Goal: Transaction & Acquisition: Purchase product/service

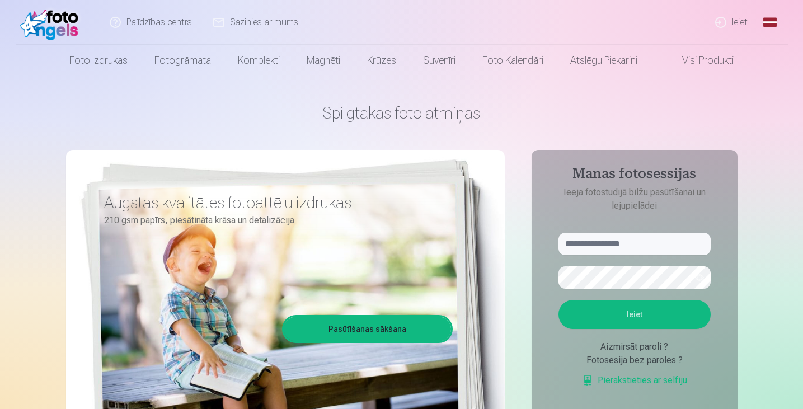
click at [742, 23] on link "Ieiet" at bounding box center [732, 22] width 54 height 45
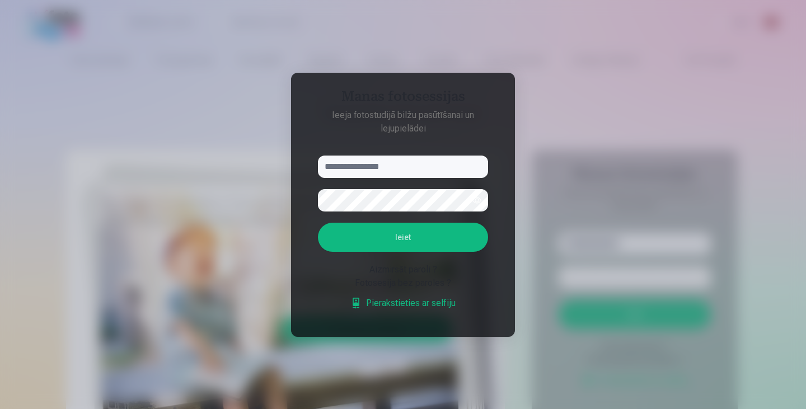
click at [430, 167] on input "text" at bounding box center [403, 167] width 170 height 22
type input "**********"
click at [318, 223] on button "Ieiet" at bounding box center [403, 237] width 170 height 29
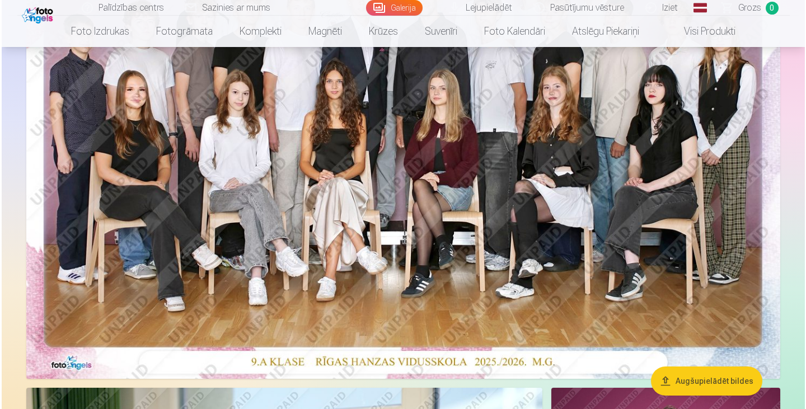
scroll to position [248, 0]
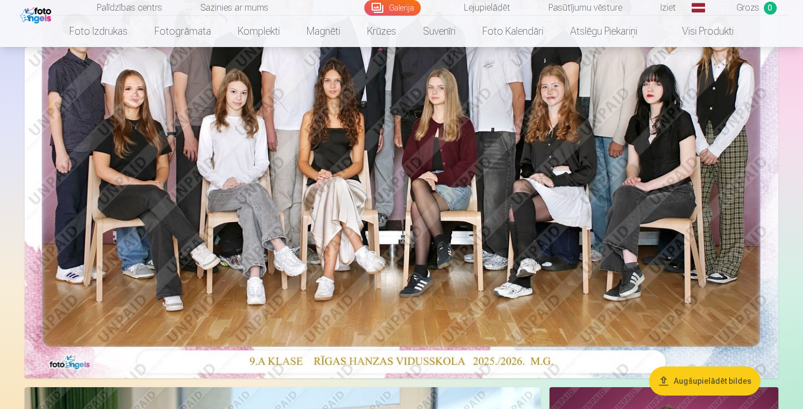
click at [480, 222] on img at bounding box center [402, 126] width 754 height 503
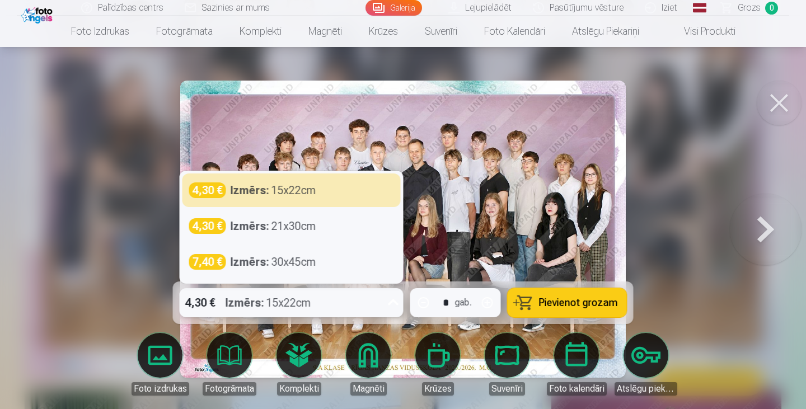
click at [362, 292] on div "4,30 € Izmērs : 15x22cm" at bounding box center [281, 302] width 203 height 29
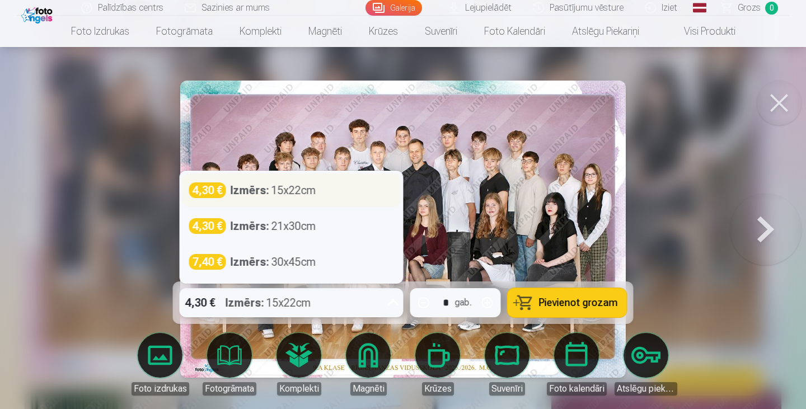
click at [279, 186] on div "Izmērs : 15x22cm" at bounding box center [274, 190] width 86 height 16
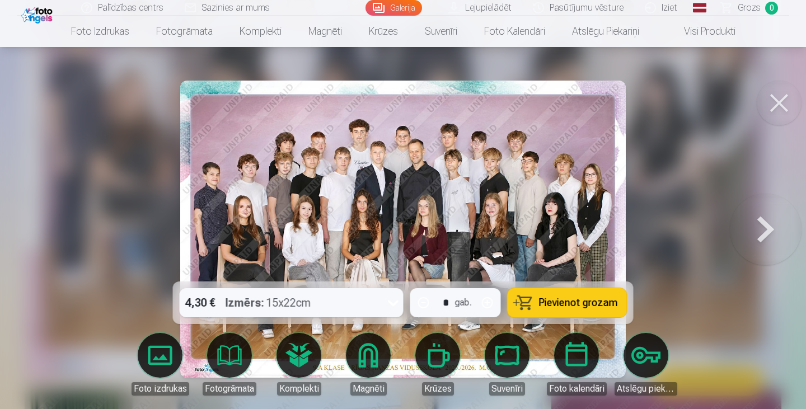
click at [579, 298] on span "Pievienot grozam" at bounding box center [578, 303] width 79 height 10
click at [748, 7] on span "Grozs" at bounding box center [749, 7] width 23 height 13
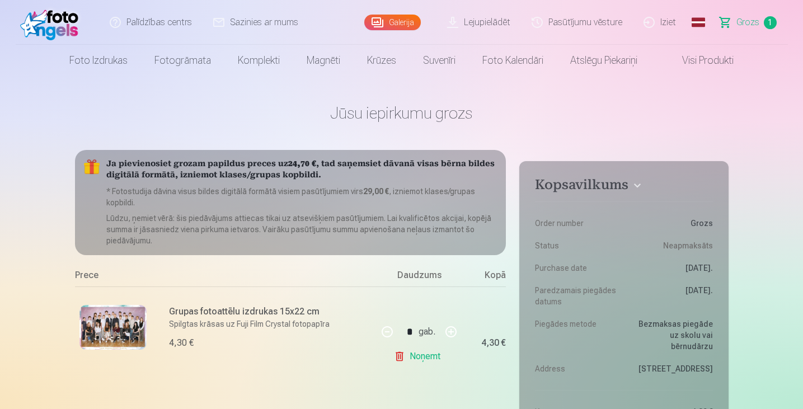
click at [424, 358] on link "Noņemt" at bounding box center [419, 356] width 51 height 22
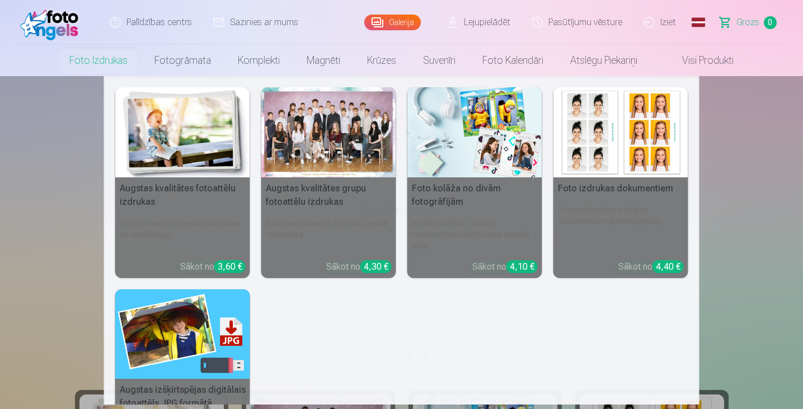
click at [87, 61] on link "Foto izdrukas" at bounding box center [98, 60] width 85 height 31
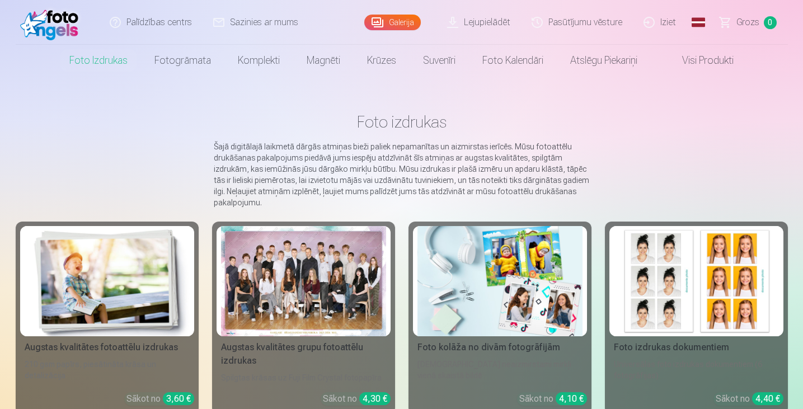
click at [396, 18] on link "Galerija" at bounding box center [392, 23] width 57 height 16
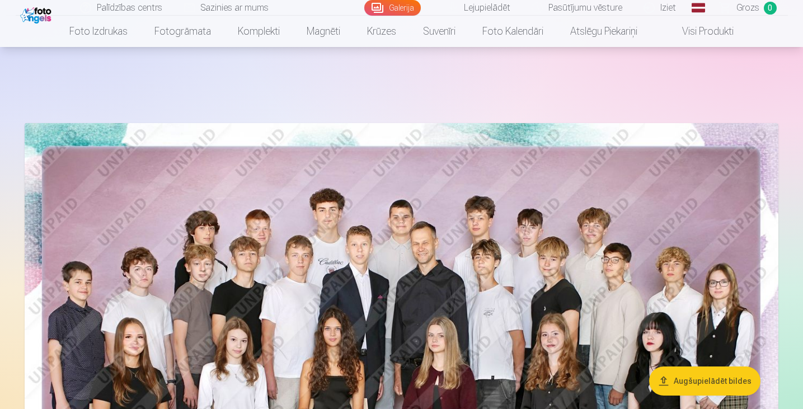
scroll to position [252, 0]
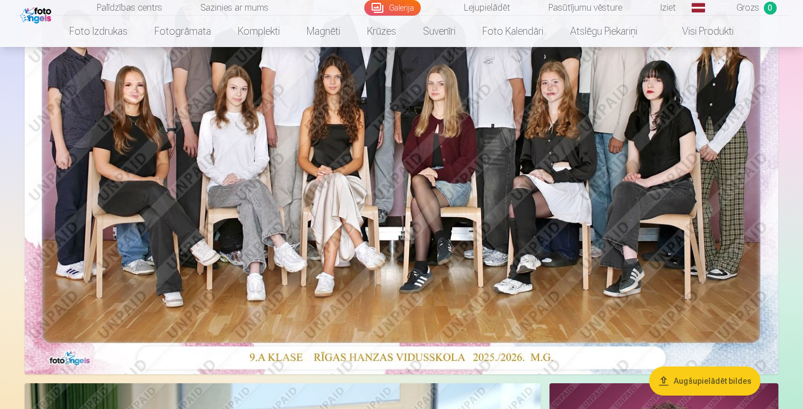
click at [319, 189] on img at bounding box center [402, 122] width 754 height 503
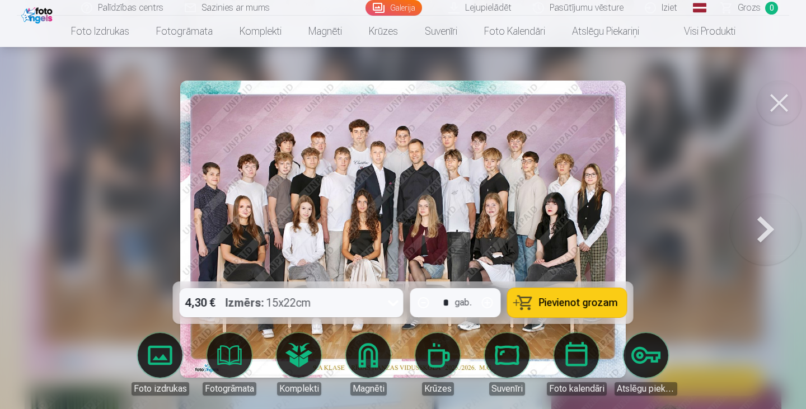
click at [323, 293] on div "4,30 € Izmērs : 15x22cm" at bounding box center [281, 302] width 203 height 29
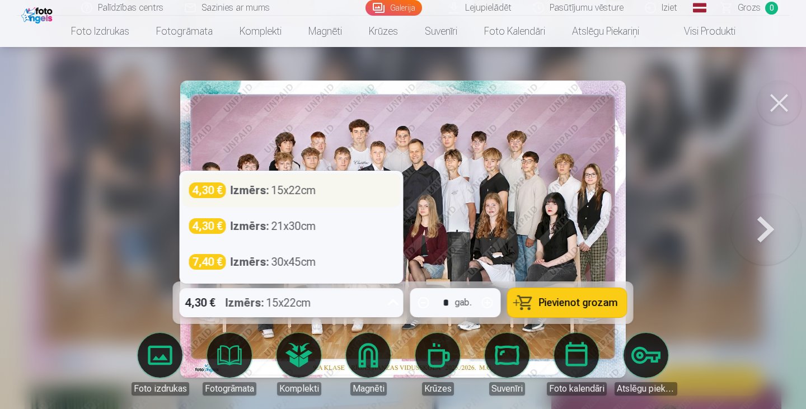
click at [299, 194] on div "Izmērs : 15x22cm" at bounding box center [274, 190] width 86 height 16
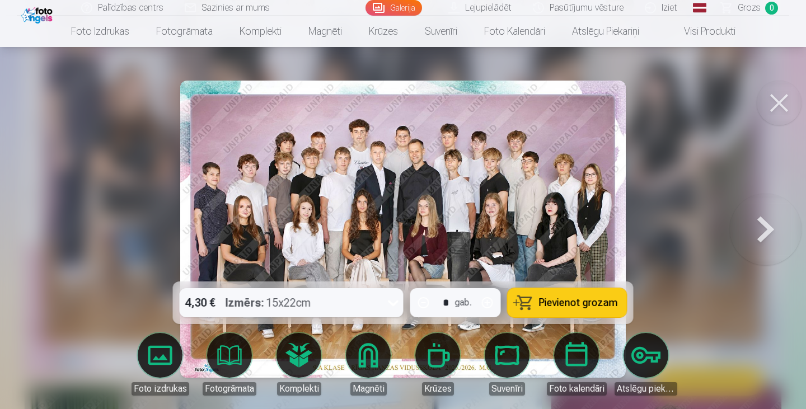
click at [570, 299] on span "Pievienot grozam" at bounding box center [578, 303] width 79 height 10
click at [769, 109] on button at bounding box center [779, 103] width 45 height 45
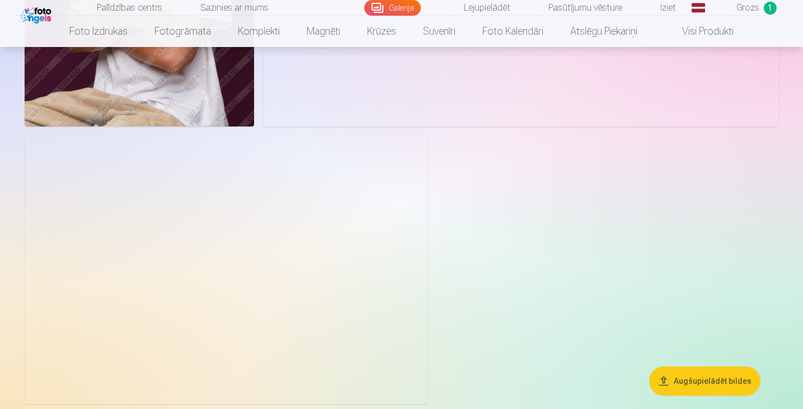
scroll to position [1488, 0]
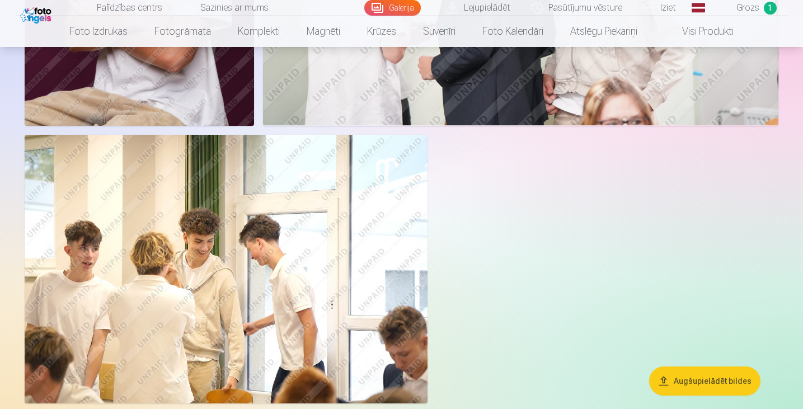
click at [249, 245] on img at bounding box center [226, 269] width 403 height 269
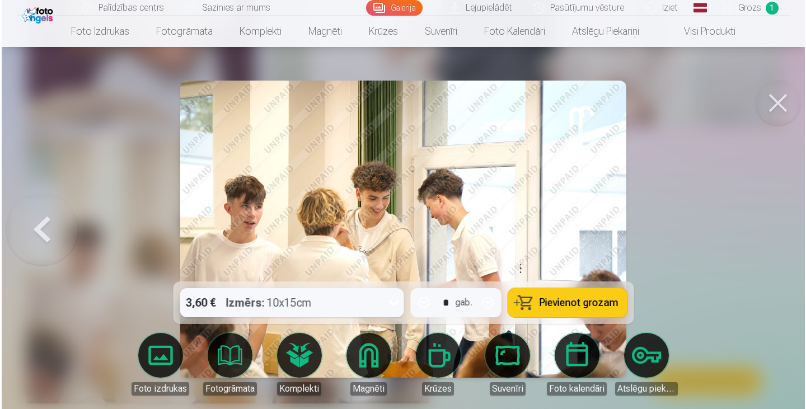
scroll to position [1492, 0]
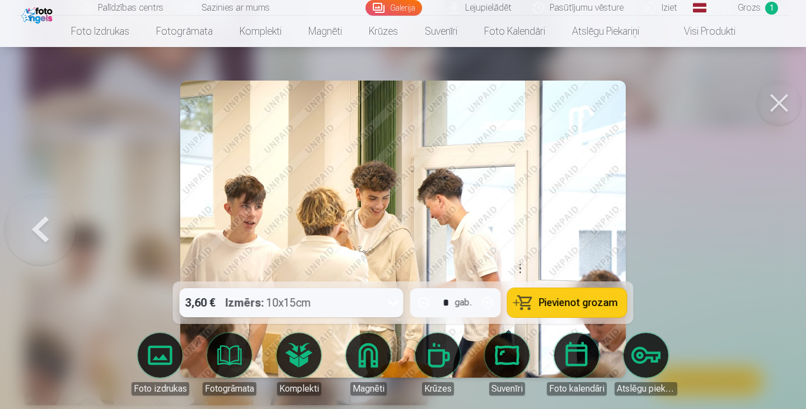
click at [246, 312] on div "Izmērs : 10x15cm" at bounding box center [269, 302] width 86 height 29
click at [500, 197] on img at bounding box center [403, 229] width 446 height 297
click at [565, 308] on span "Pievienot grozam" at bounding box center [578, 303] width 79 height 10
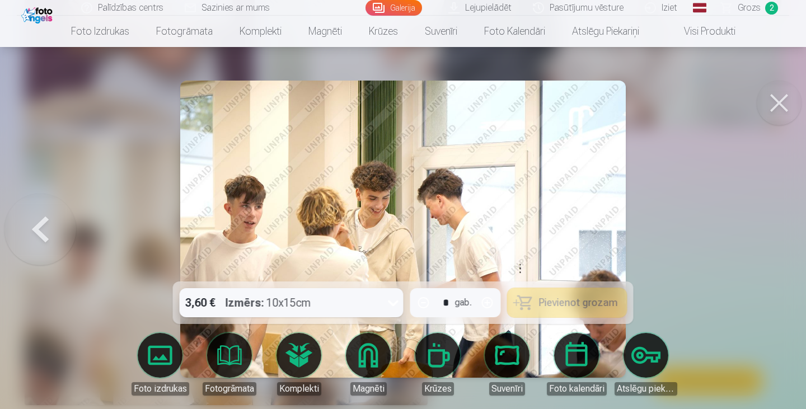
click at [780, 97] on button at bounding box center [779, 103] width 45 height 45
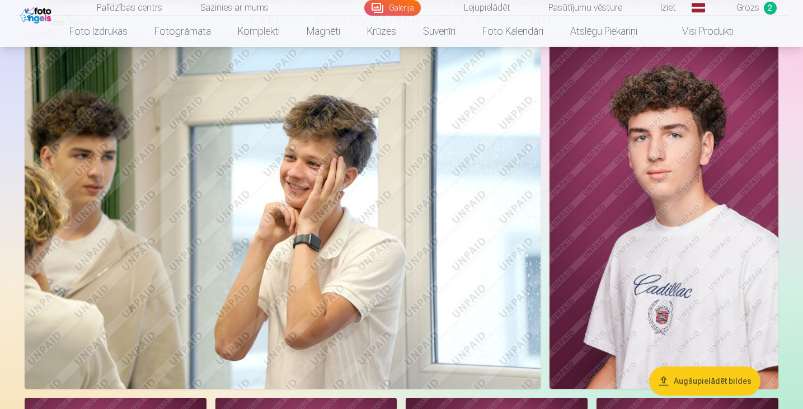
scroll to position [591, 0]
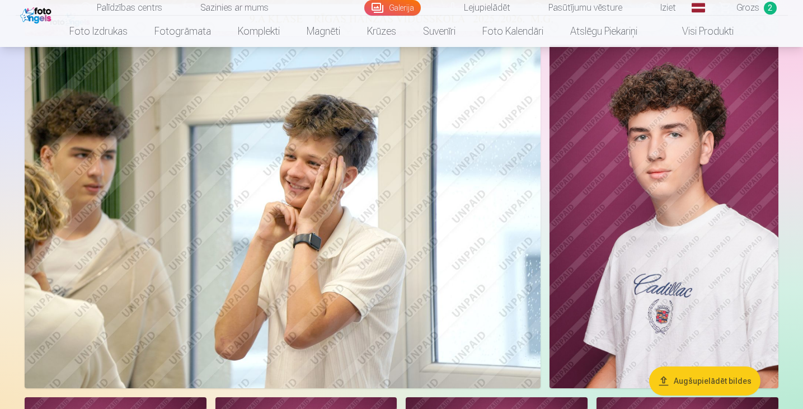
click at [633, 244] on img at bounding box center [664, 217] width 229 height 344
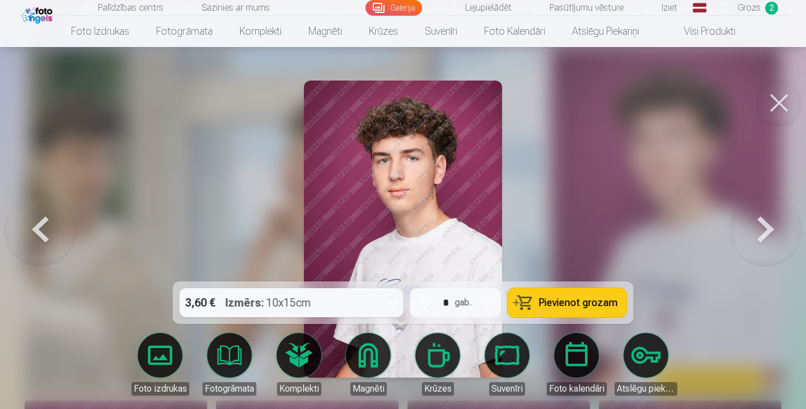
click at [320, 296] on div "3,60 € Izmērs : 10x15cm" at bounding box center [281, 302] width 203 height 29
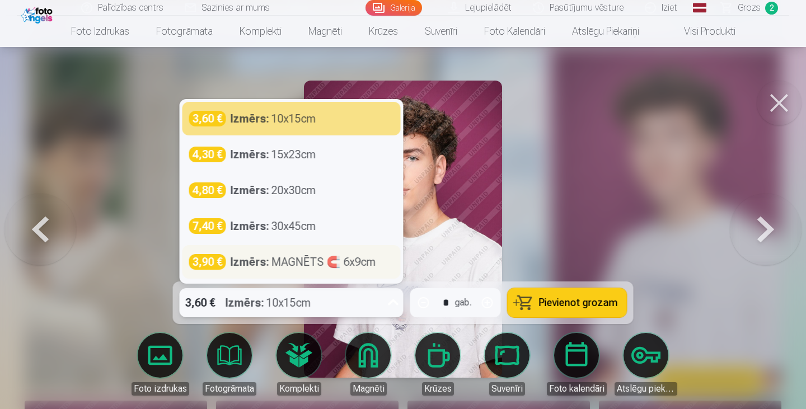
click at [346, 259] on div "Izmērs : MAGNĒTS 🧲 6x9cm" at bounding box center [304, 262] width 146 height 16
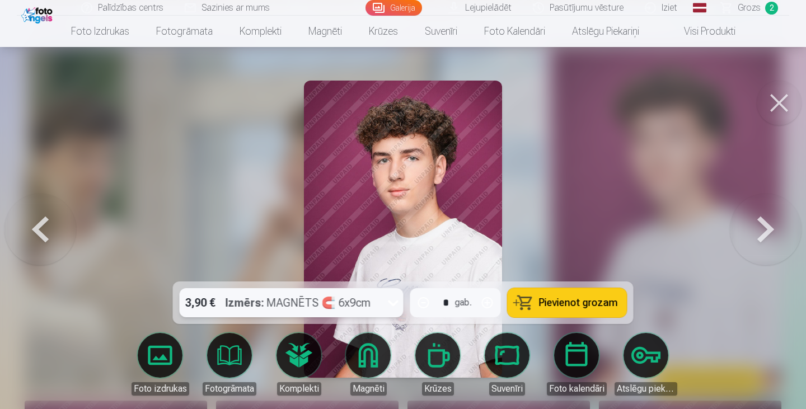
click at [779, 104] on button at bounding box center [779, 103] width 45 height 45
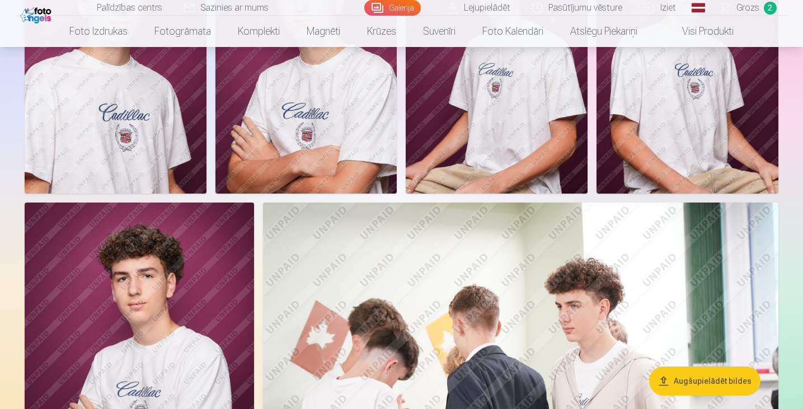
scroll to position [1067, 0]
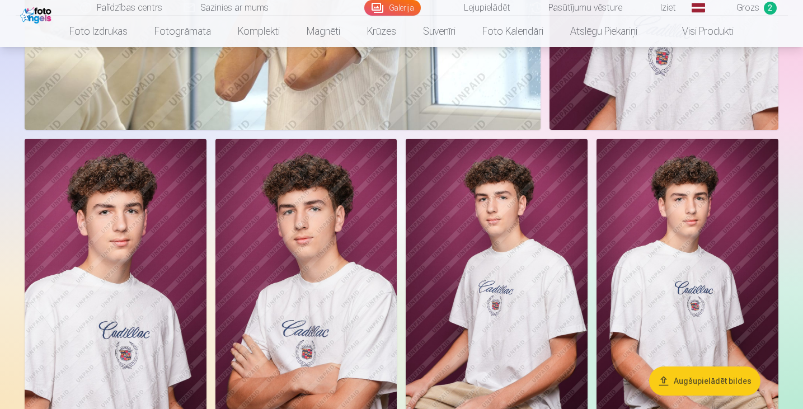
click at [296, 210] on img at bounding box center [307, 275] width 182 height 273
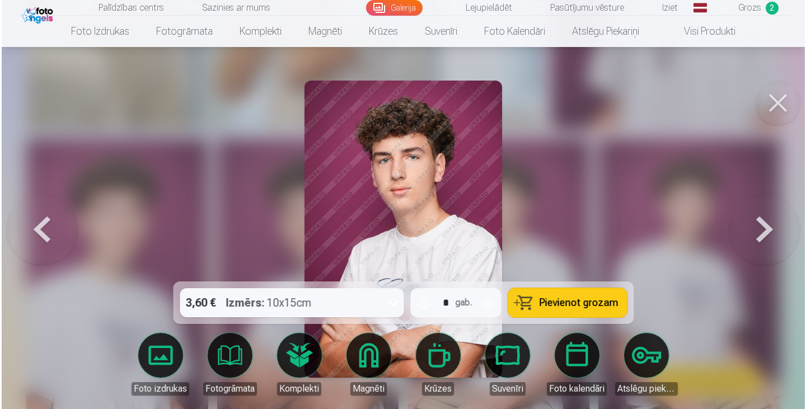
scroll to position [851, 0]
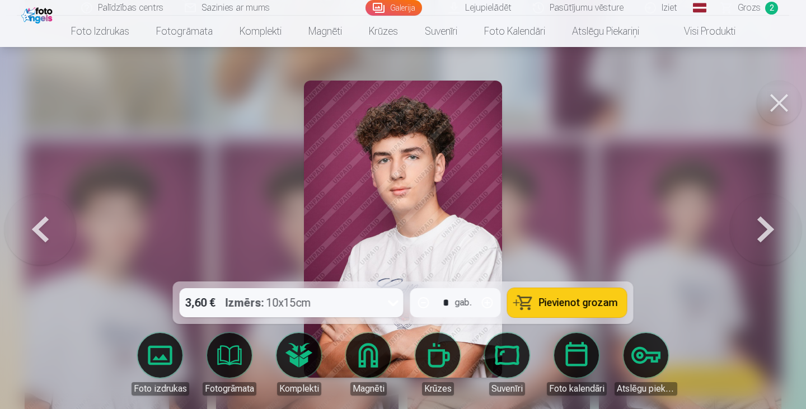
click at [338, 303] on div "3,60 € Izmērs : 10x15cm" at bounding box center [281, 302] width 203 height 29
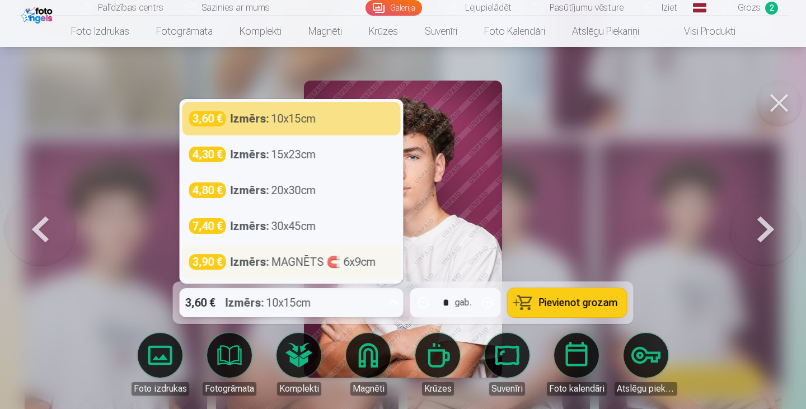
click at [335, 263] on div "Izmērs : MAGNĒTS 🧲 6x9cm" at bounding box center [304, 262] width 146 height 16
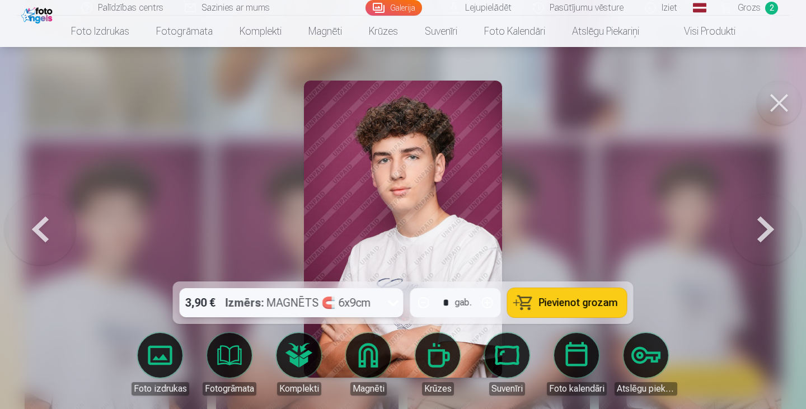
click at [566, 301] on span "Pievienot grozam" at bounding box center [578, 303] width 79 height 10
click at [488, 302] on button "button" at bounding box center [487, 302] width 27 height 27
click at [573, 298] on span "Pievienot grozam" at bounding box center [578, 303] width 79 height 10
type input "*"
click at [771, 101] on button at bounding box center [779, 103] width 45 height 45
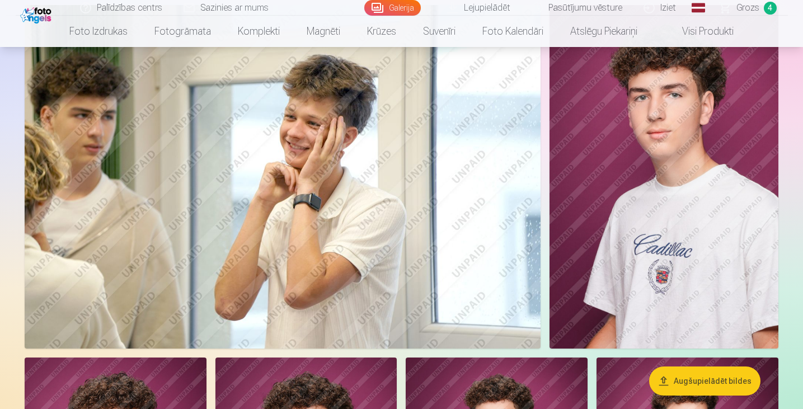
scroll to position [626, 0]
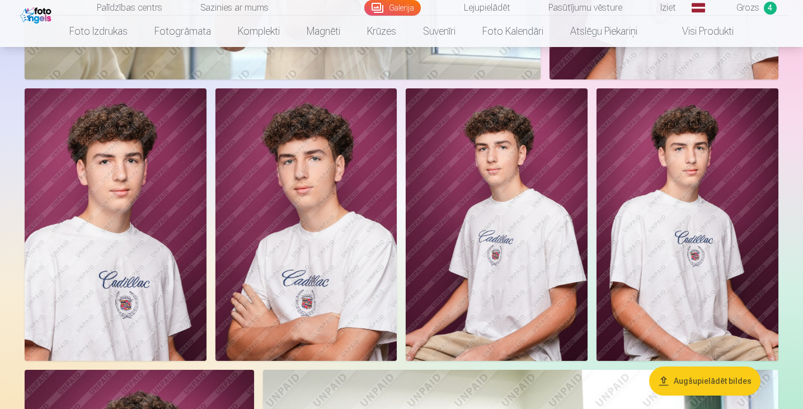
click at [532, 167] on img at bounding box center [497, 224] width 182 height 273
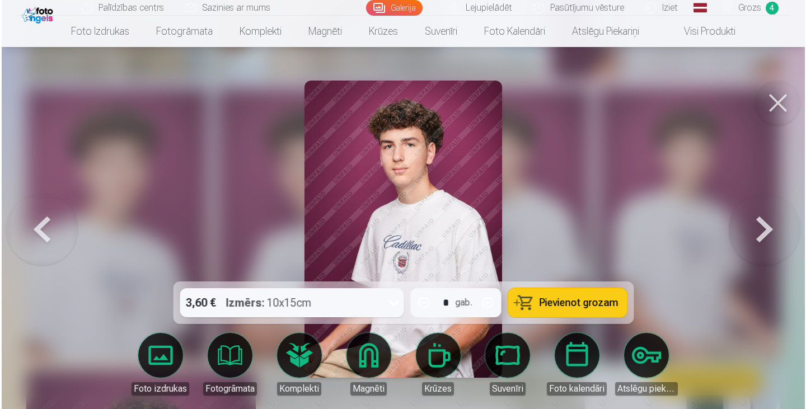
scroll to position [901, 0]
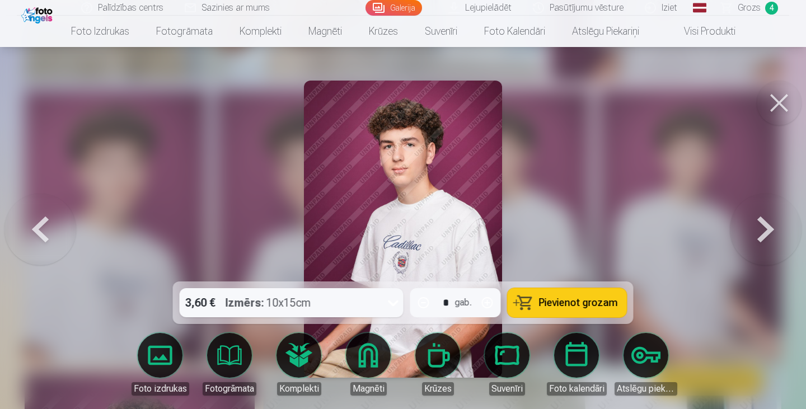
click at [343, 311] on div "3,60 € Izmērs : 10x15cm" at bounding box center [281, 302] width 203 height 29
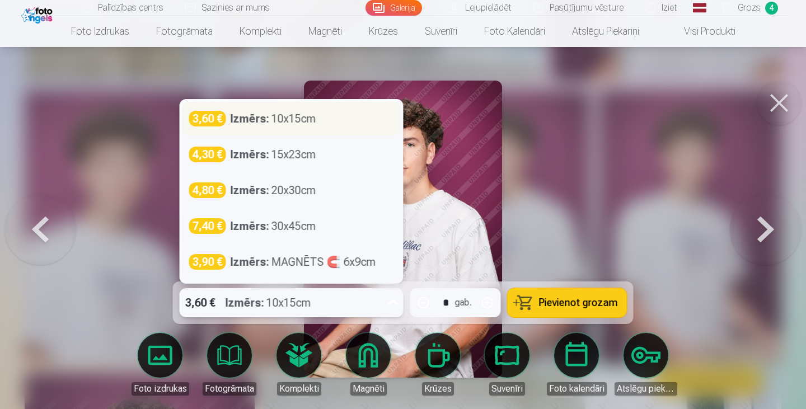
click at [295, 121] on div "Izmērs : 10x15cm" at bounding box center [274, 119] width 86 height 16
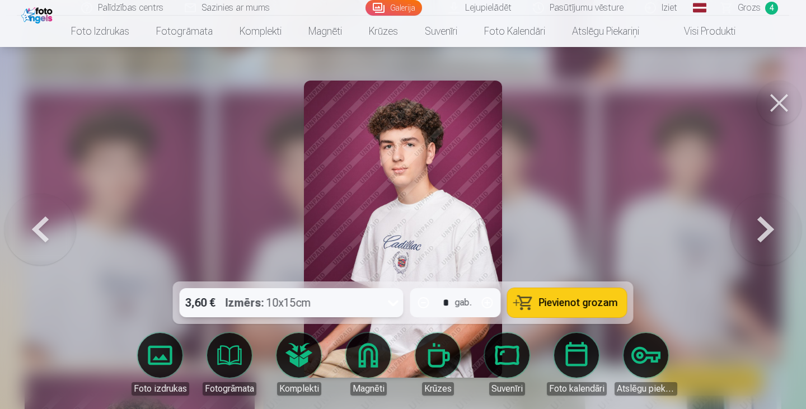
click at [573, 308] on span "Pievienot grozam" at bounding box center [578, 303] width 79 height 10
click at [774, 104] on button at bounding box center [779, 103] width 45 height 45
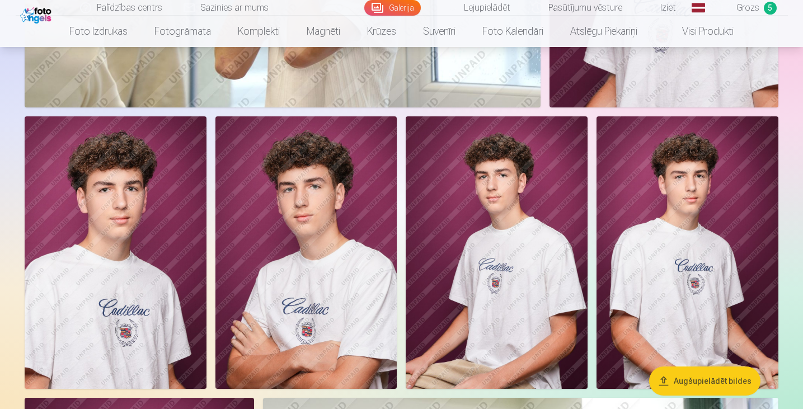
scroll to position [1184, 0]
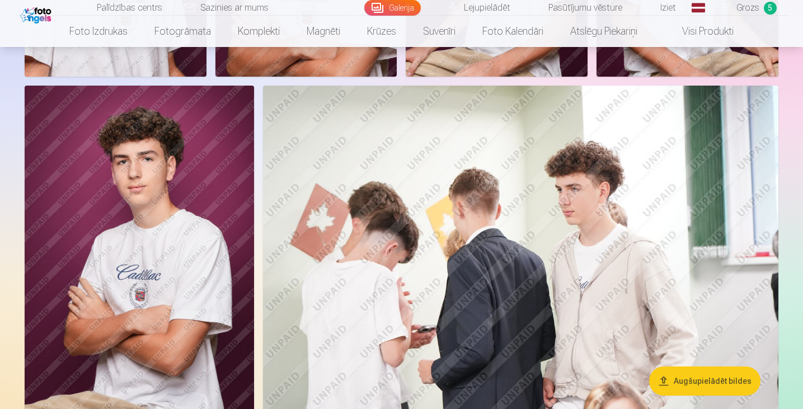
click at [199, 185] on img at bounding box center [140, 258] width 230 height 344
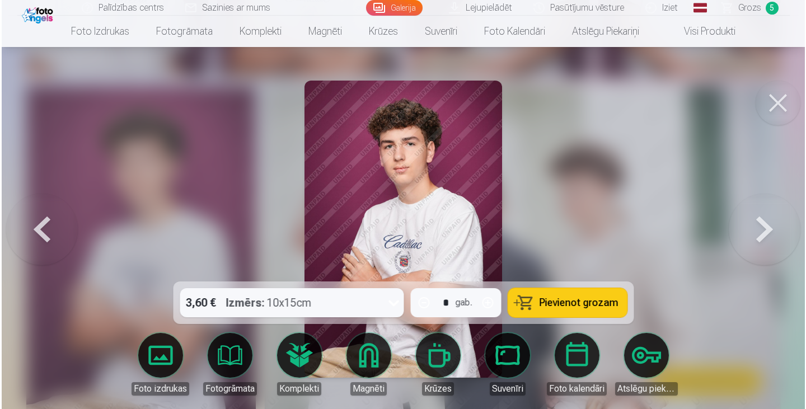
scroll to position [1187, 0]
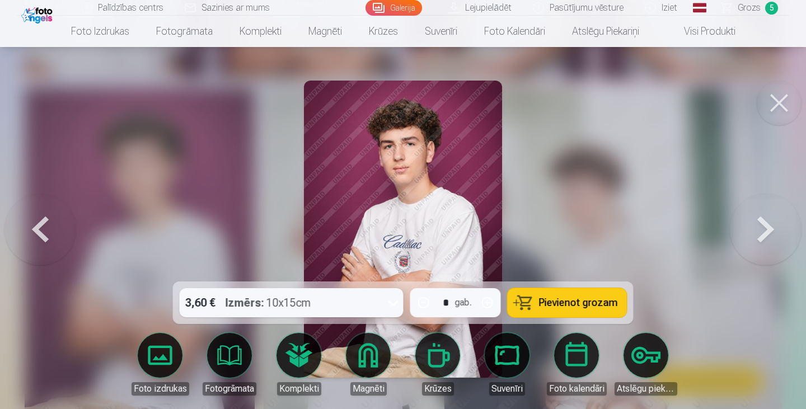
click at [485, 301] on button "button" at bounding box center [487, 302] width 27 height 27
click at [586, 311] on button "Pievienot grozam" at bounding box center [567, 302] width 119 height 29
type input "*"
click at [781, 99] on button at bounding box center [779, 103] width 45 height 45
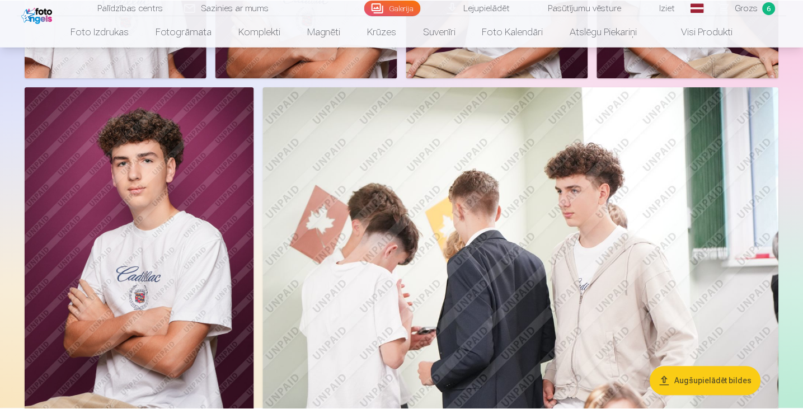
scroll to position [1184, 0]
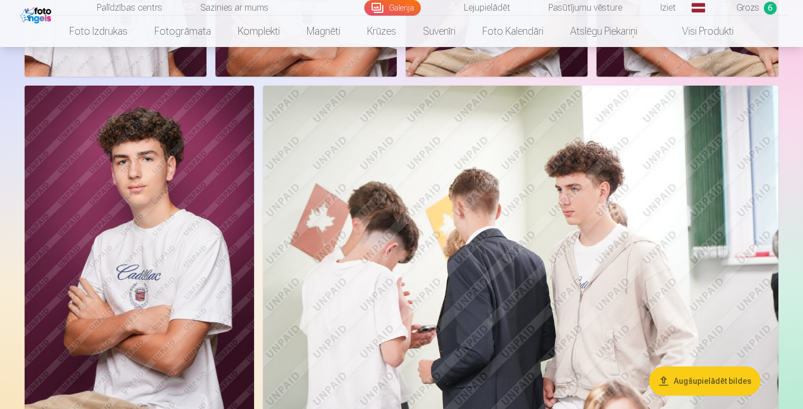
click at [749, 3] on span "Grozs" at bounding box center [748, 7] width 23 height 13
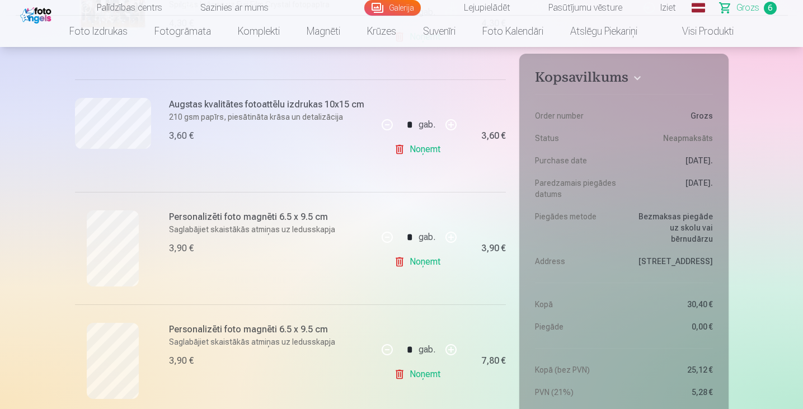
scroll to position [309, 0]
click at [386, 346] on button "button" at bounding box center [387, 349] width 27 height 27
type input "*"
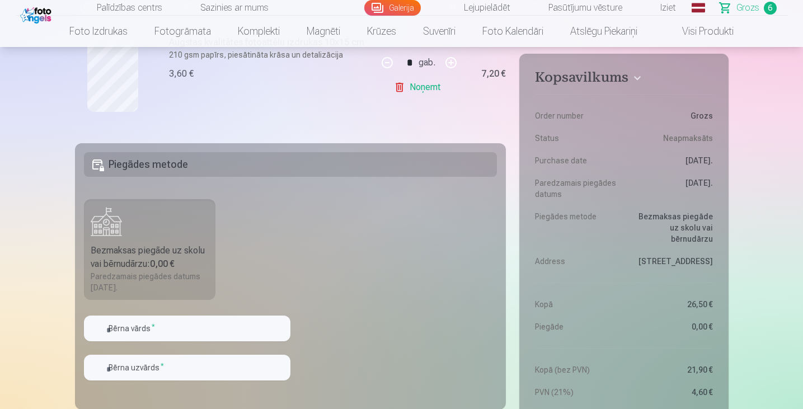
scroll to position [831, 0]
click at [120, 242] on label "Bezmaksas piegāde uz skolu vai bērnudārzu : 0,00 € Paredzamais piegādes datums …" at bounding box center [150, 250] width 132 height 101
click at [147, 249] on div "Bezmaksas piegāde uz skolu vai bērnudārzu : 0,00 €" at bounding box center [150, 258] width 119 height 27
click at [182, 325] on input "text" at bounding box center [187, 329] width 207 height 26
type input "**********"
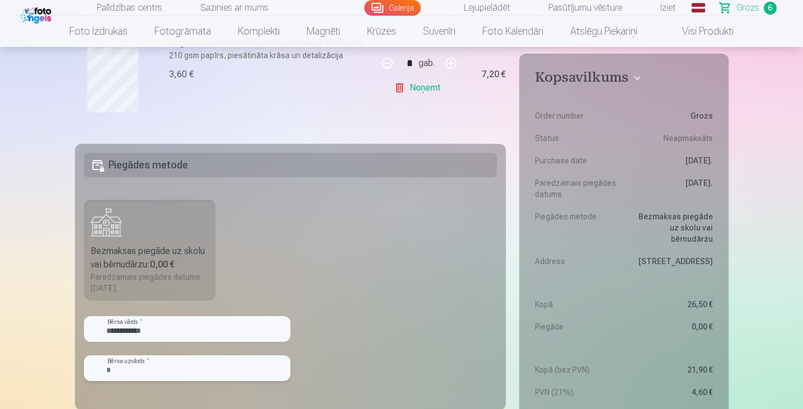
click at [162, 370] on input "text" at bounding box center [187, 368] width 207 height 26
type input "*********"
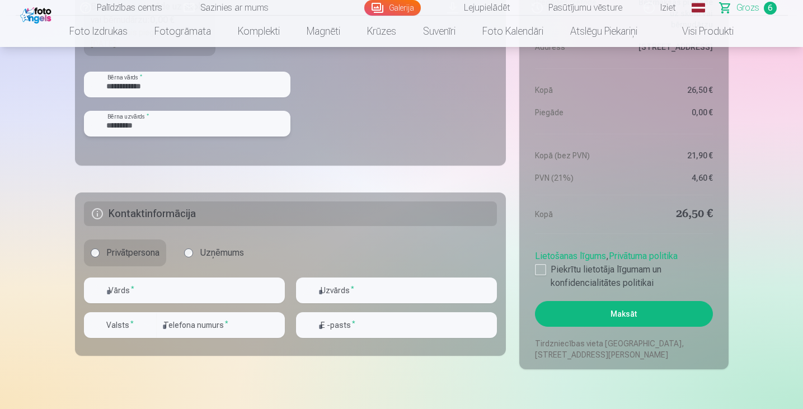
scroll to position [1075, 0]
click at [187, 219] on h5 "Kontaktinformācija" at bounding box center [291, 214] width 414 height 25
click at [168, 296] on input "text" at bounding box center [184, 291] width 201 height 26
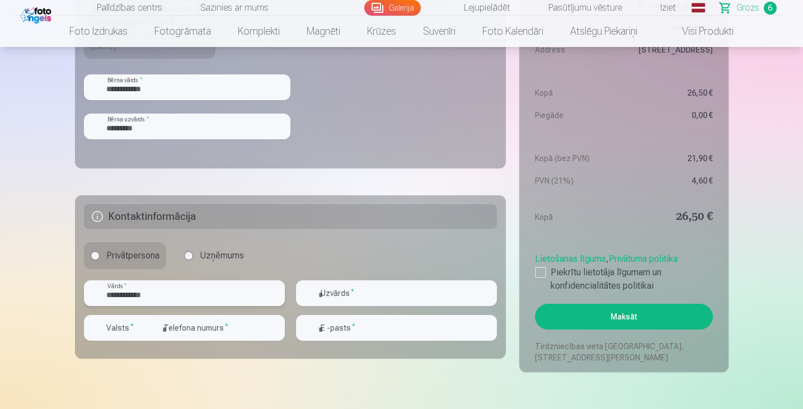
scroll to position [1074, 0]
type input "*"
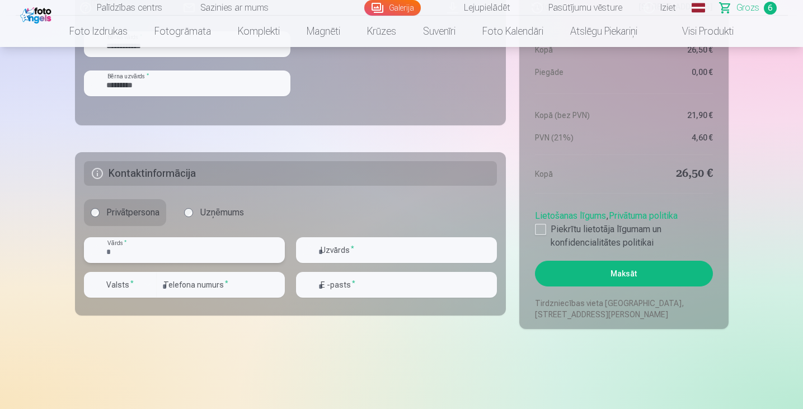
scroll to position [1128, 0]
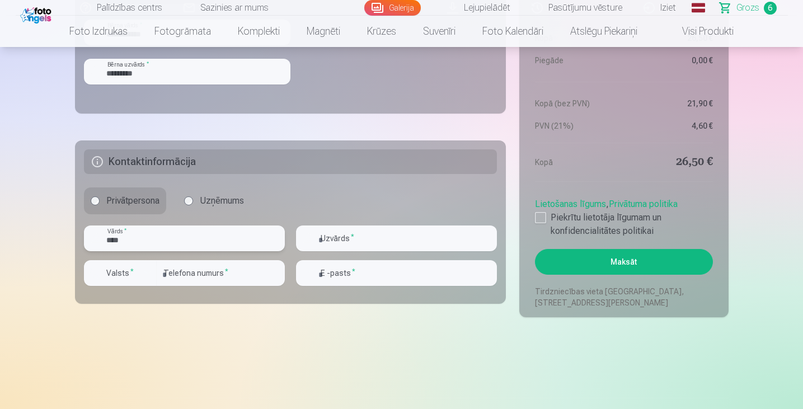
type input "****"
click at [394, 230] on input "text" at bounding box center [396, 239] width 201 height 26
type input "********"
click at [214, 260] on div at bounding box center [184, 255] width 201 height 9
click at [207, 268] on input "number" at bounding box center [221, 273] width 128 height 26
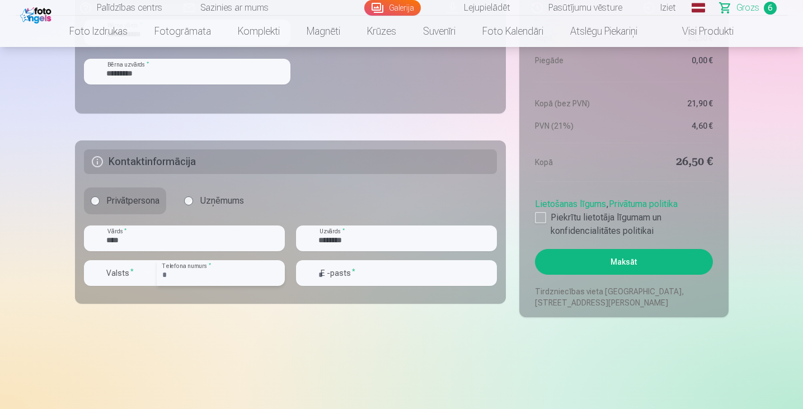
type input "********"
click at [358, 269] on input "email" at bounding box center [396, 273] width 201 height 26
type input "*"
type input "**********"
click at [540, 216] on div at bounding box center [540, 217] width 11 height 11
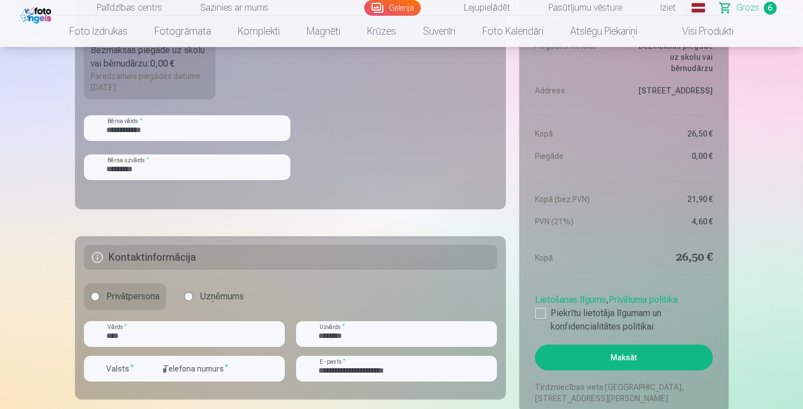
scroll to position [1033, 0]
click at [653, 357] on button "Maksāt" at bounding box center [623, 357] width 177 height 26
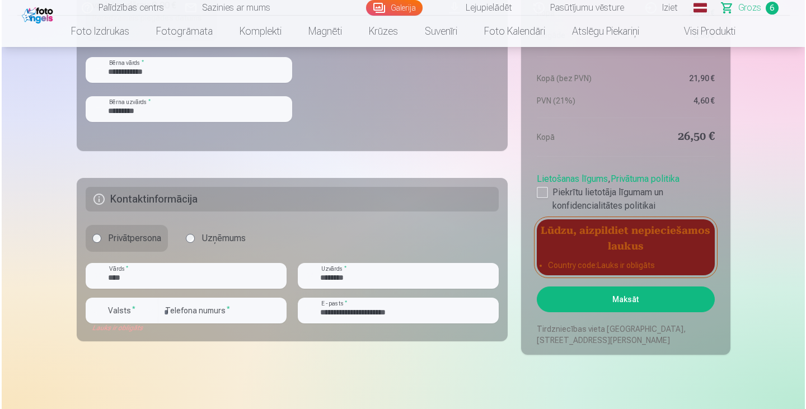
scroll to position [1091, 0]
click at [118, 308] on label "Valsts *" at bounding box center [120, 310] width 36 height 11
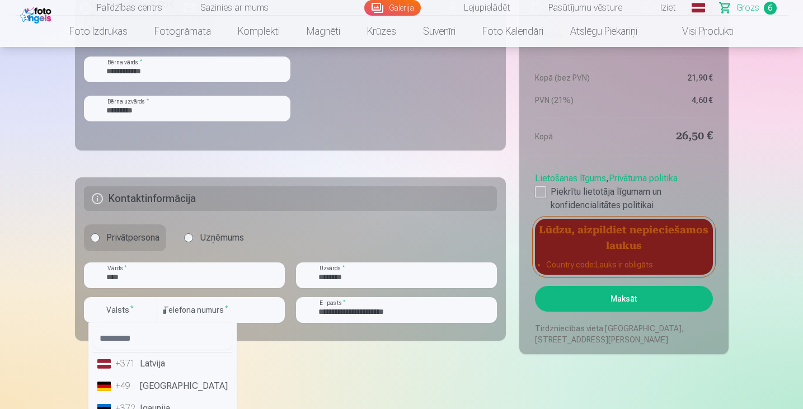
click at [156, 363] on li "+371 Latvija" at bounding box center [162, 364] width 139 height 22
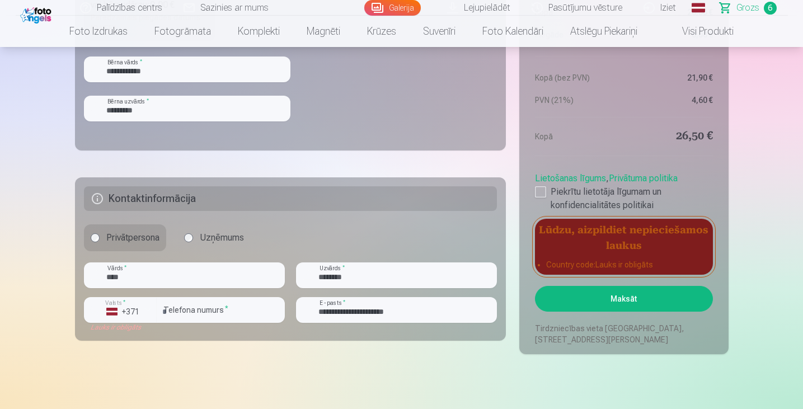
click at [627, 293] on button "Maksāt" at bounding box center [623, 299] width 177 height 26
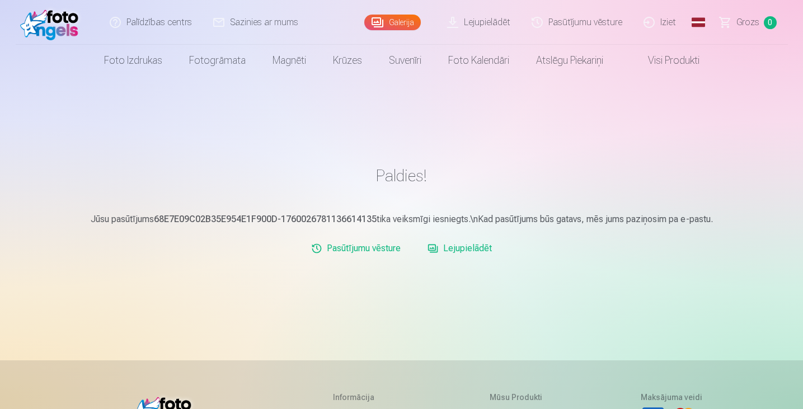
click at [588, 16] on link "Pasūtījumu vēsture" at bounding box center [578, 22] width 112 height 45
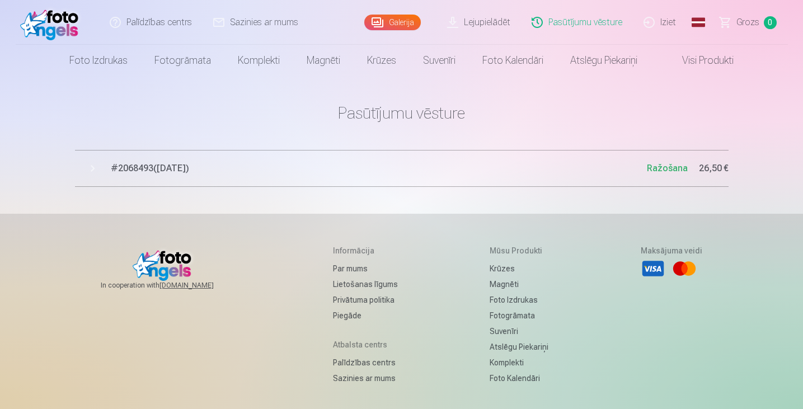
click at [509, 174] on span "# 2068493 ( 9.10.2025 )" at bounding box center [379, 168] width 536 height 13
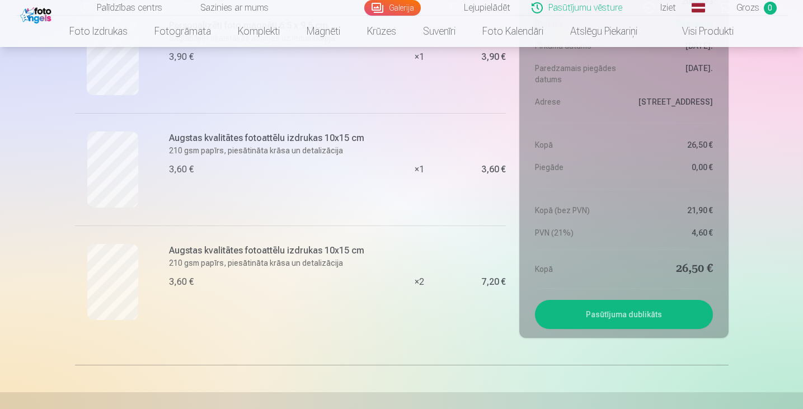
scroll to position [555, 0]
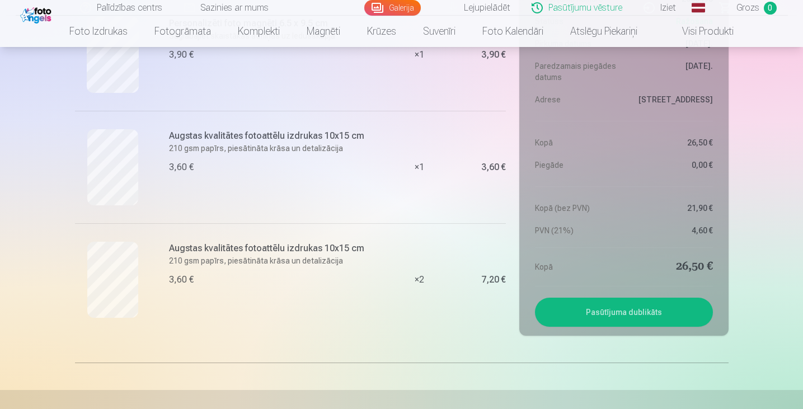
click at [660, 11] on link "Iziet" at bounding box center [661, 8] width 54 height 16
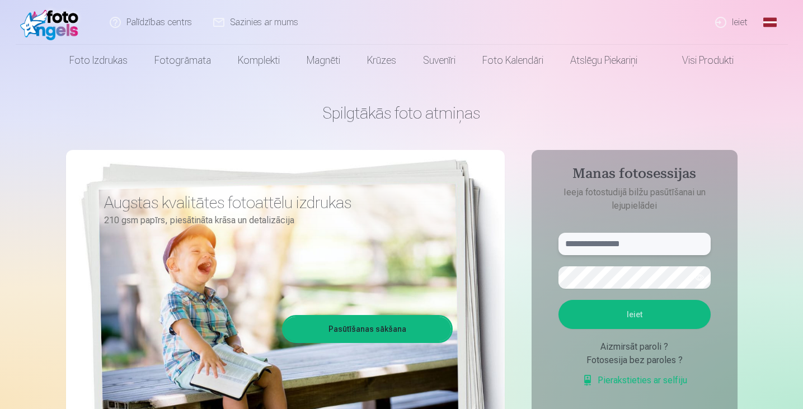
click at [625, 242] on input "text" at bounding box center [635, 244] width 152 height 22
type input "**********"
click at [639, 324] on button "Ieiet" at bounding box center [635, 314] width 152 height 29
